Goal: Obtain resource: Download file/media

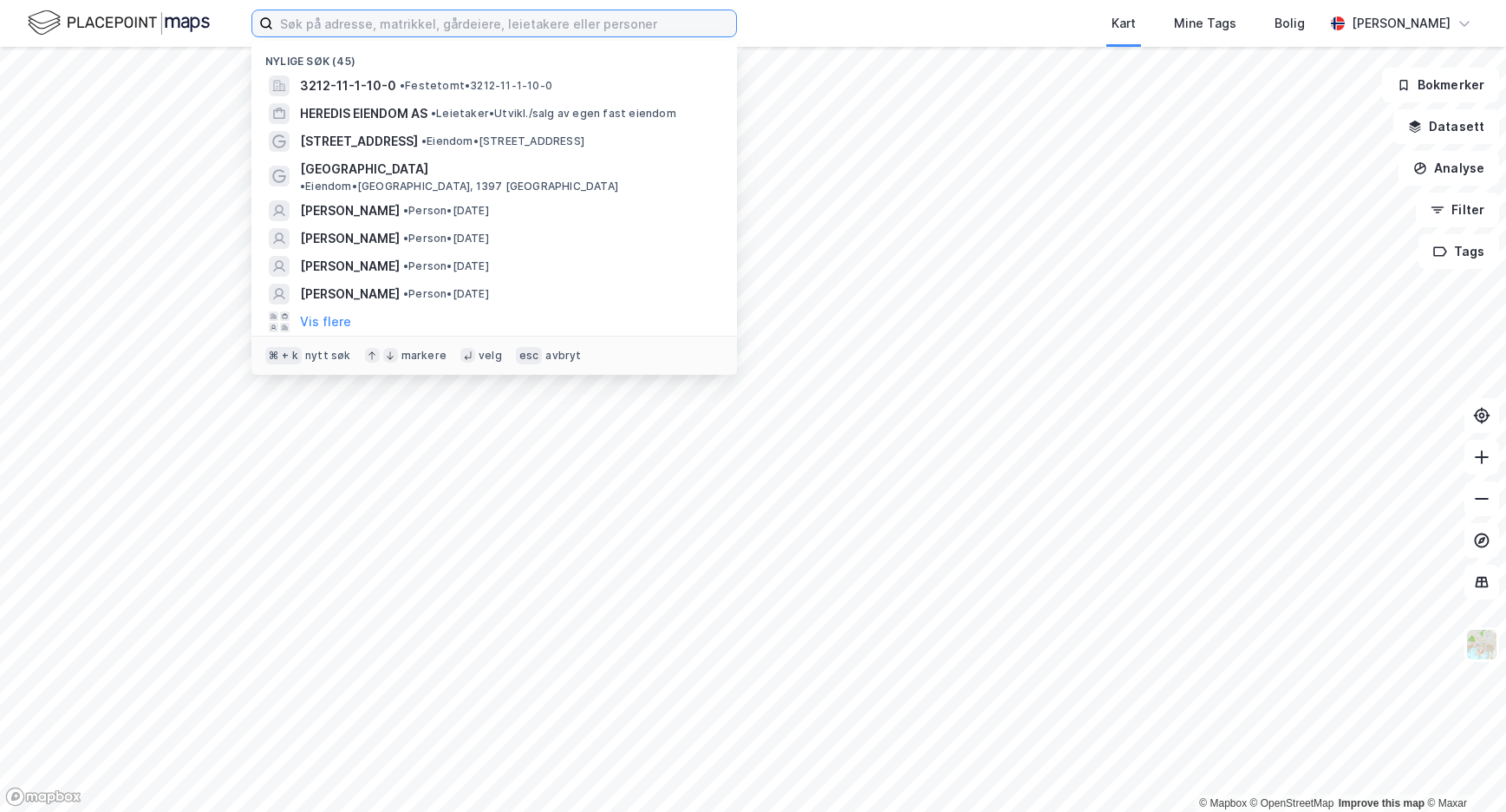
click at [495, 25] on input at bounding box center [505, 23] width 463 height 26
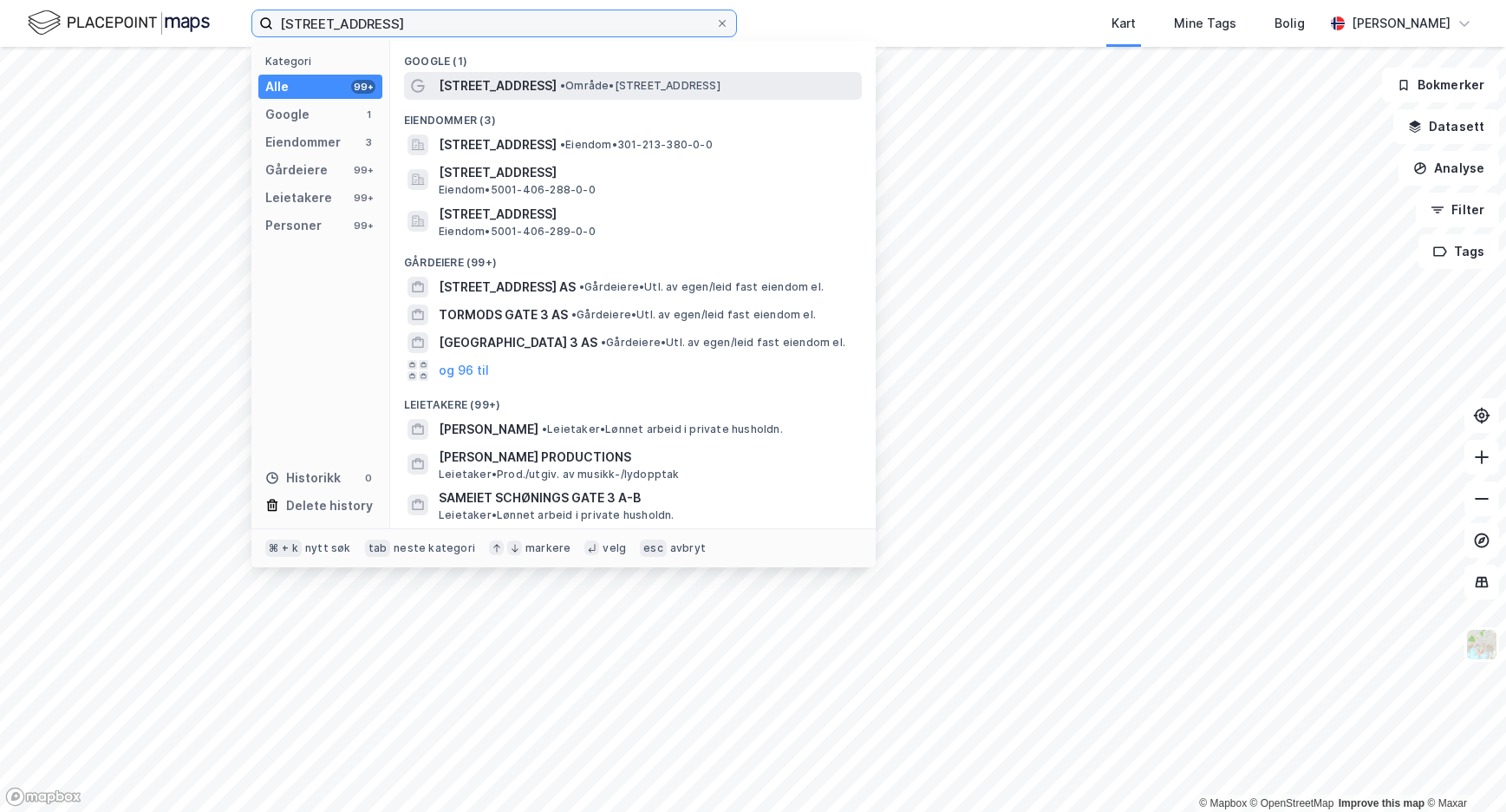
type input "[STREET_ADDRESS]"
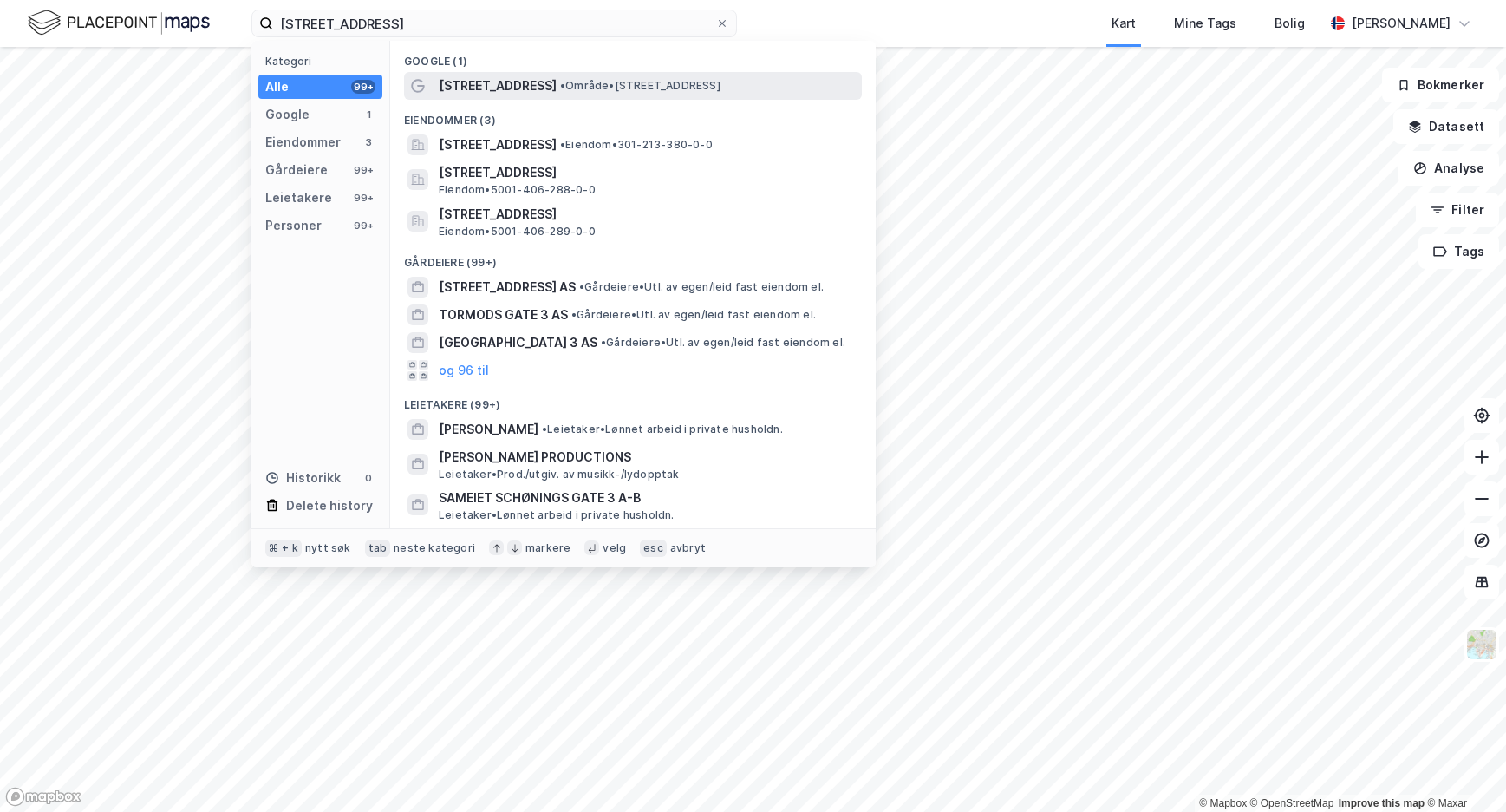
click at [464, 83] on span "[STREET_ADDRESS]" at bounding box center [498, 86] width 118 height 21
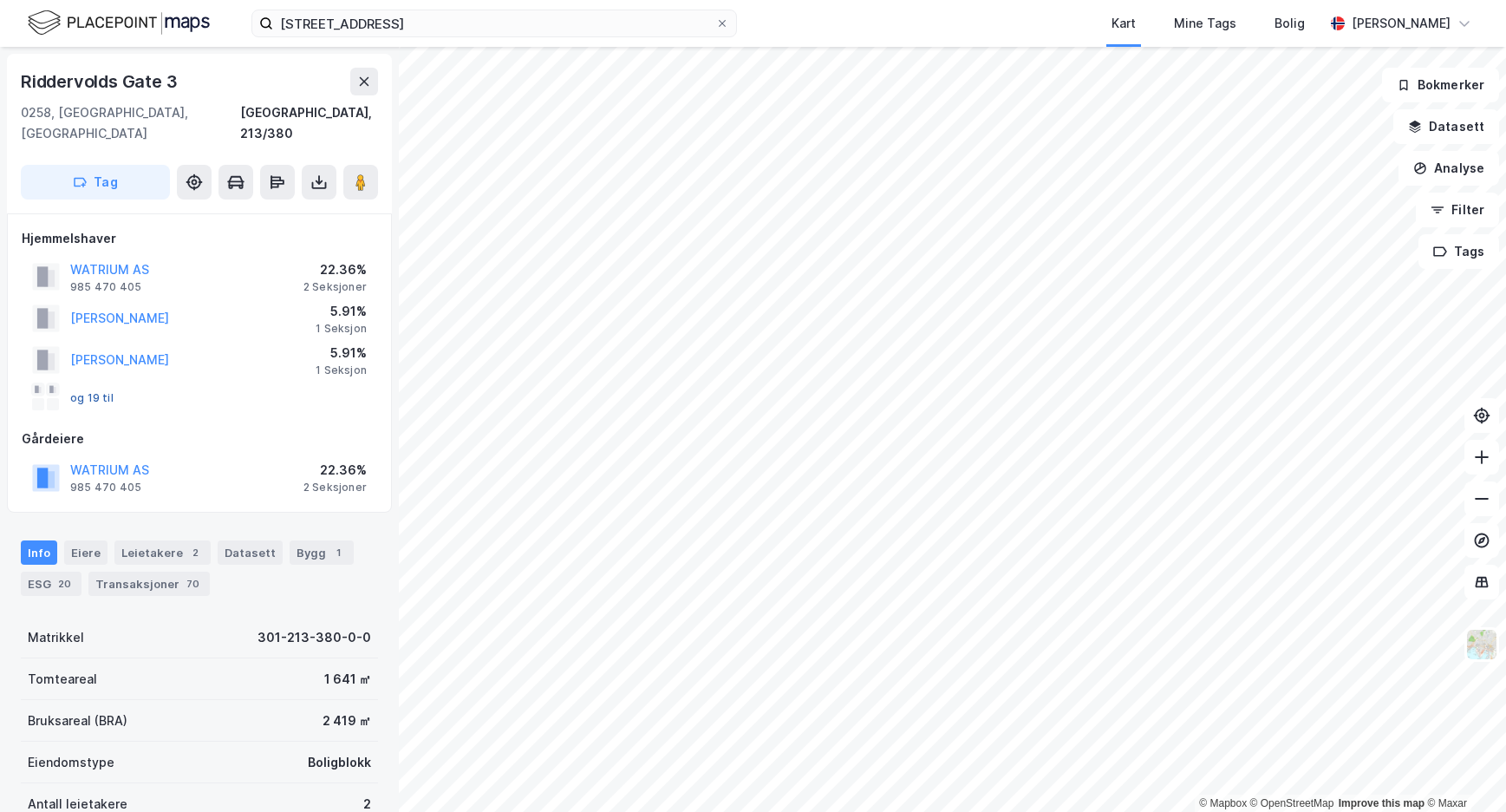
click at [0, 0] on button "og 19 til" at bounding box center [0, 0] width 0 height 0
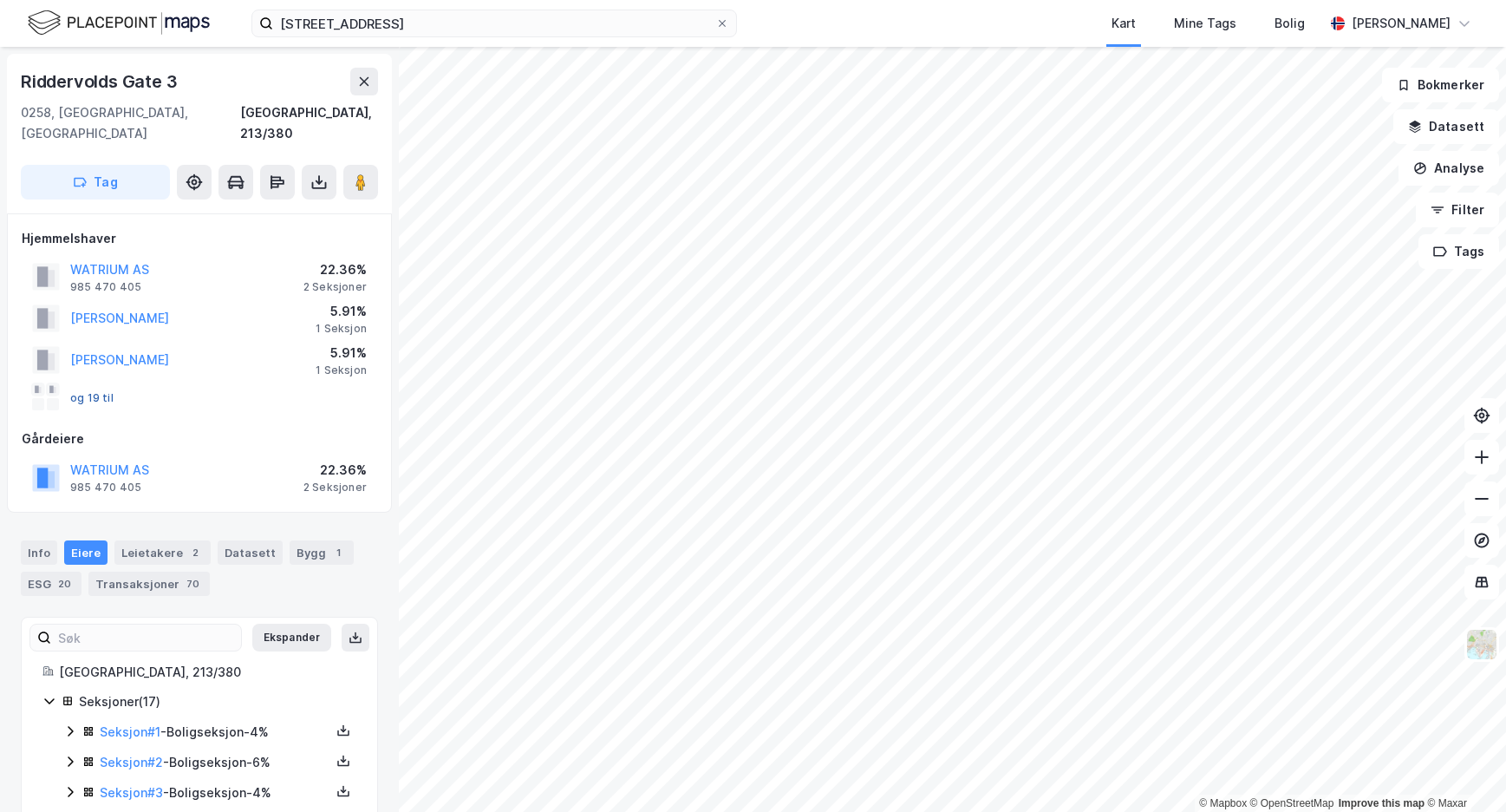
click at [0, 0] on button "og 19 til" at bounding box center [0, 0] width 0 height 0
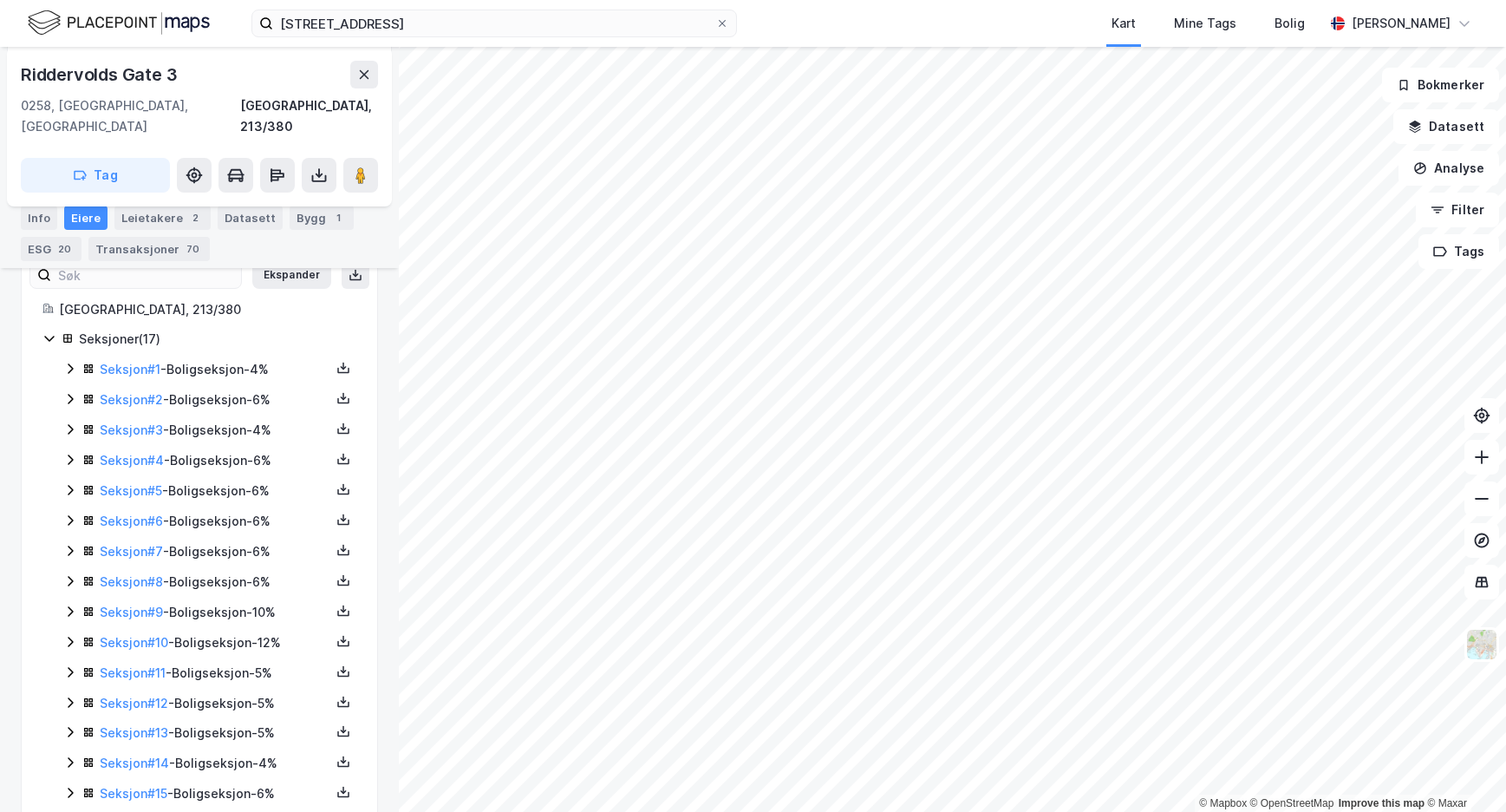
scroll to position [346, 0]
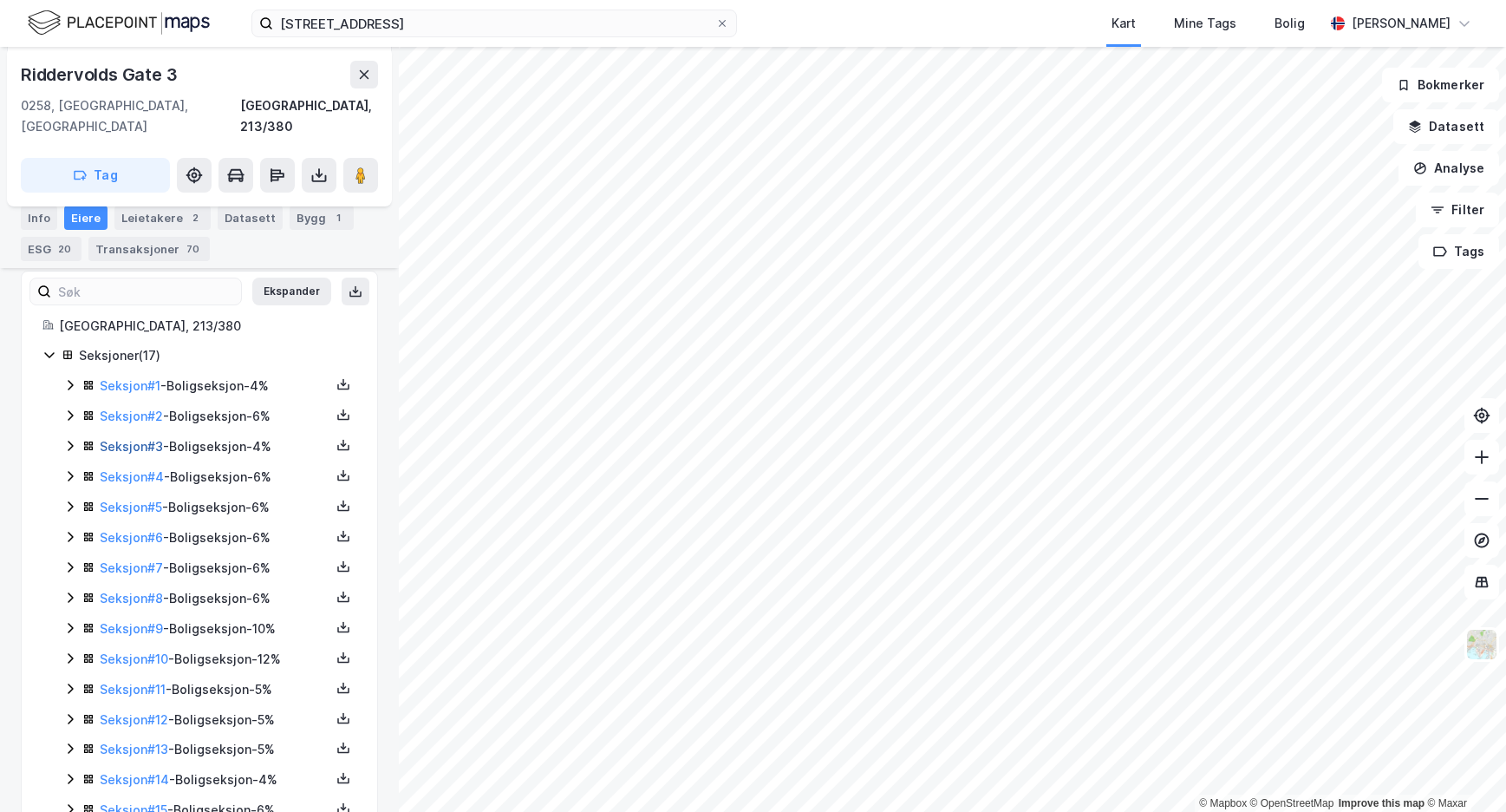
click at [142, 439] on link "Seksjon # 3" at bounding box center [131, 446] width 63 height 15
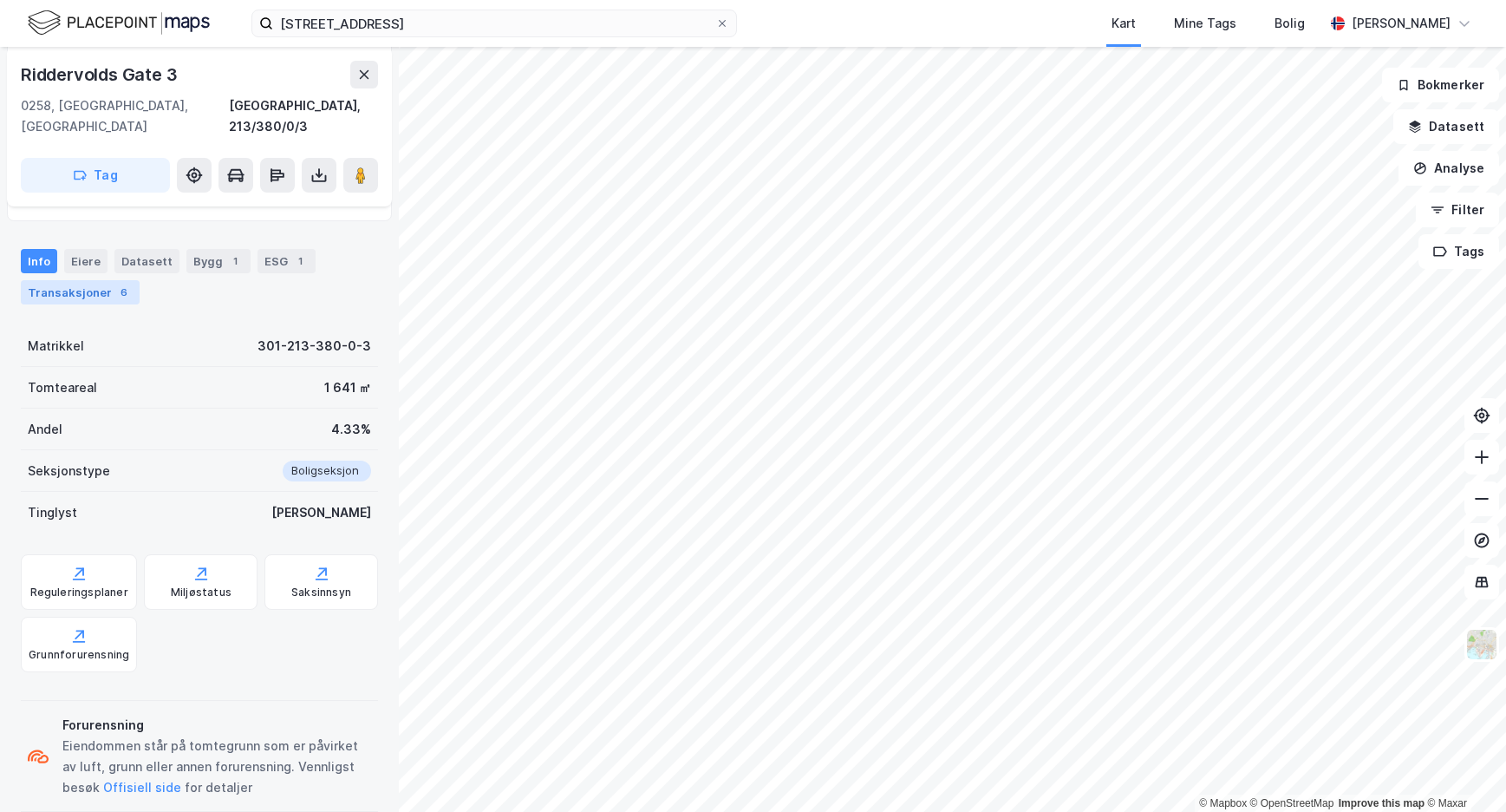
click at [89, 281] on div "Transaksjoner 6" at bounding box center [80, 293] width 119 height 24
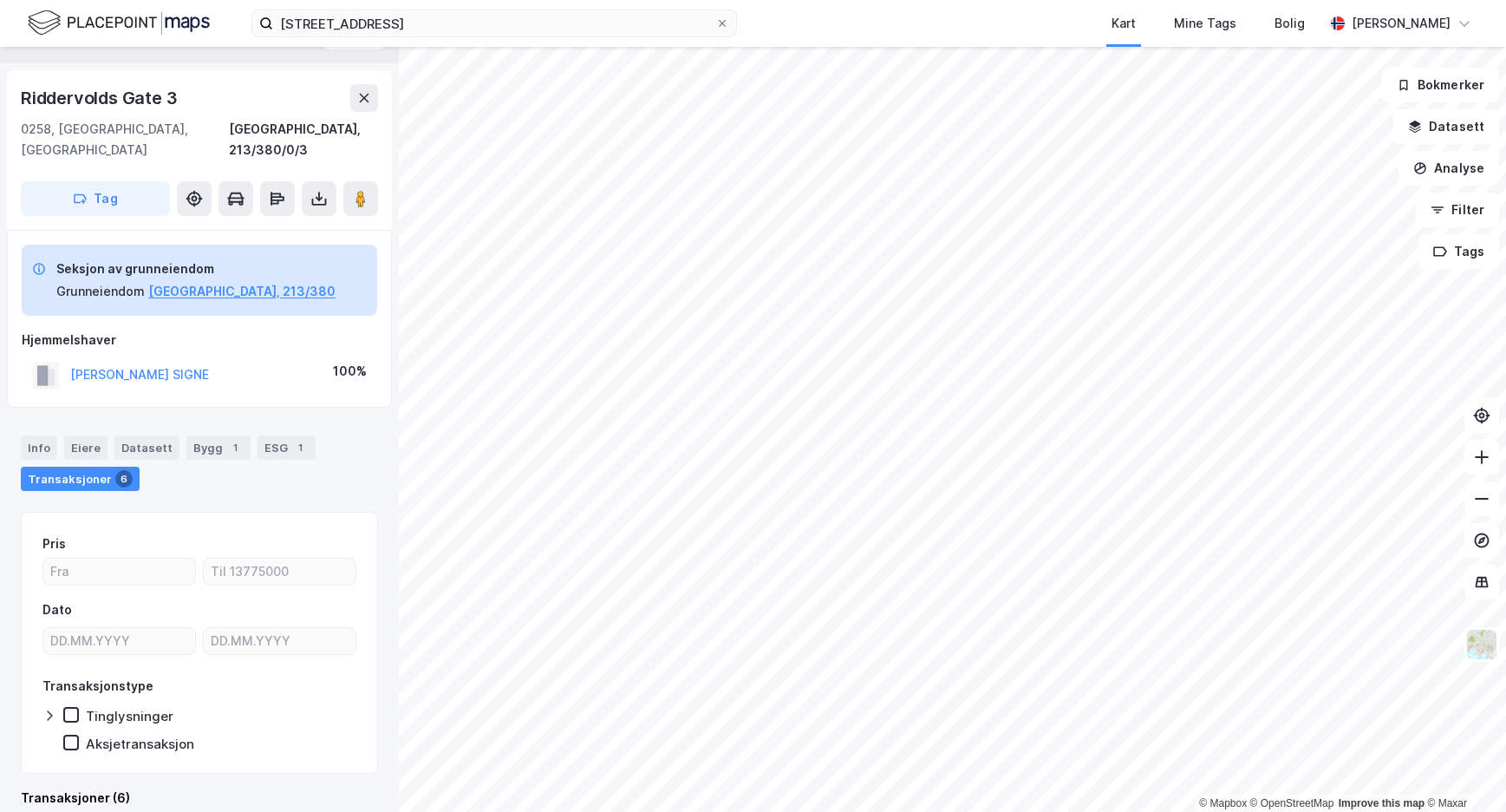
scroll to position [38, 0]
click at [0, 0] on button "[PERSON_NAME] SIGNE" at bounding box center [0, 0] width 0 height 0
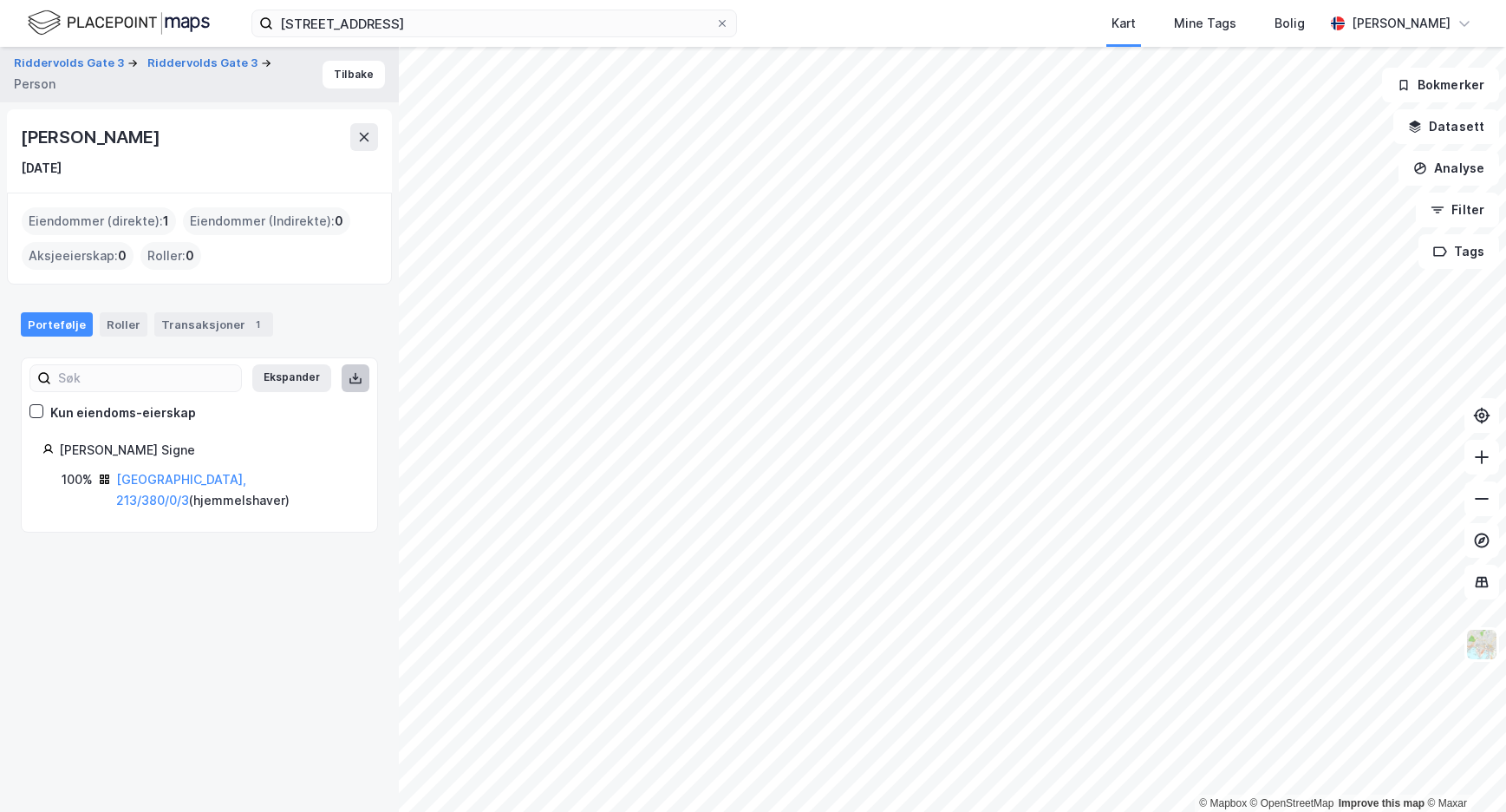
click at [352, 379] on icon at bounding box center [355, 378] width 14 height 14
click at [158, 477] on link "[GEOGRAPHIC_DATA], 213/380/0/3" at bounding box center [182, 489] width 130 height 36
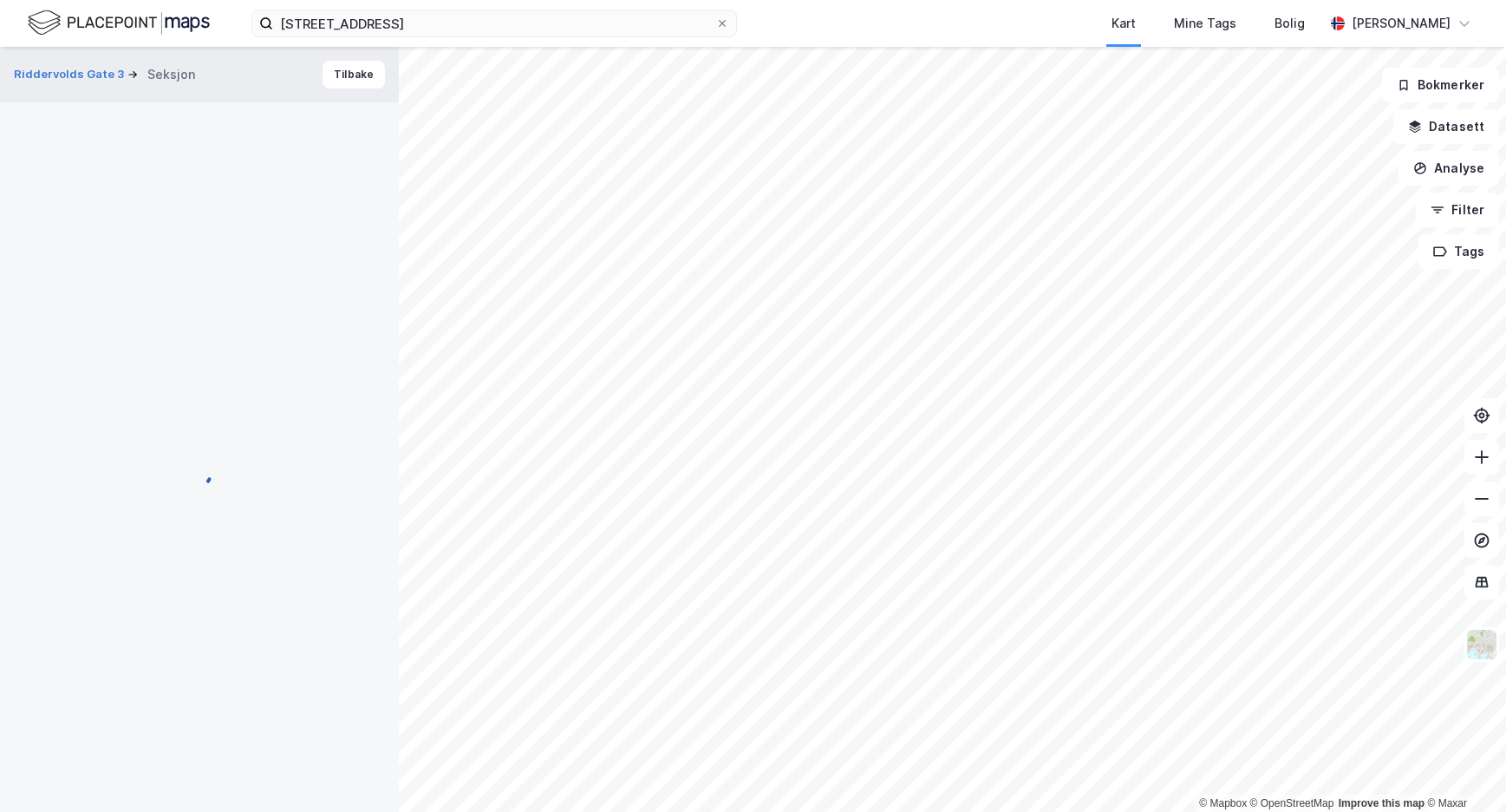
scroll to position [38, 0]
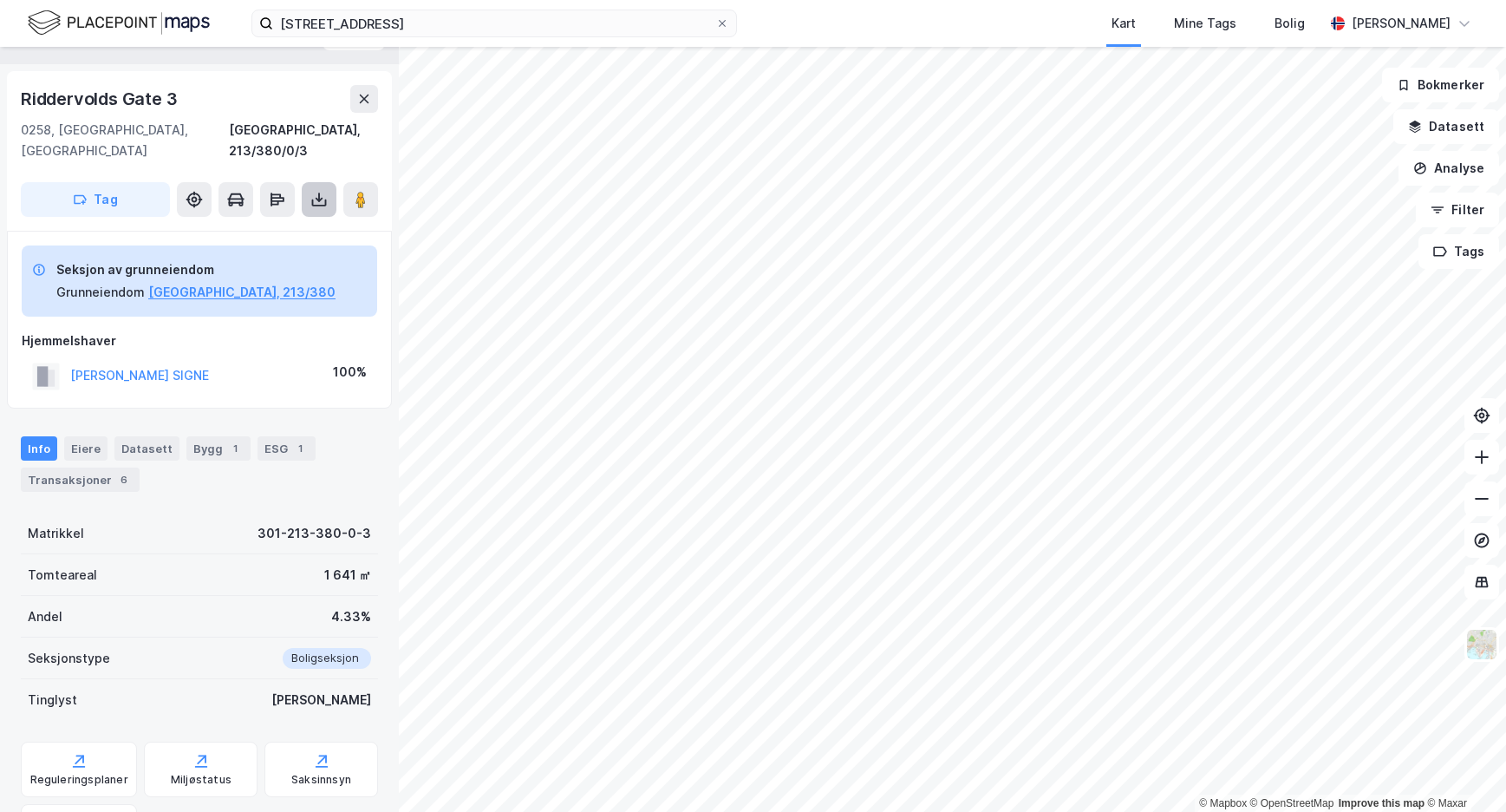
click at [319, 193] on icon at bounding box center [319, 197] width 2 height 10
click at [269, 228] on div "Last ned grunnbok" at bounding box center [234, 234] width 101 height 14
